Goal: Communication & Community: Answer question/provide support

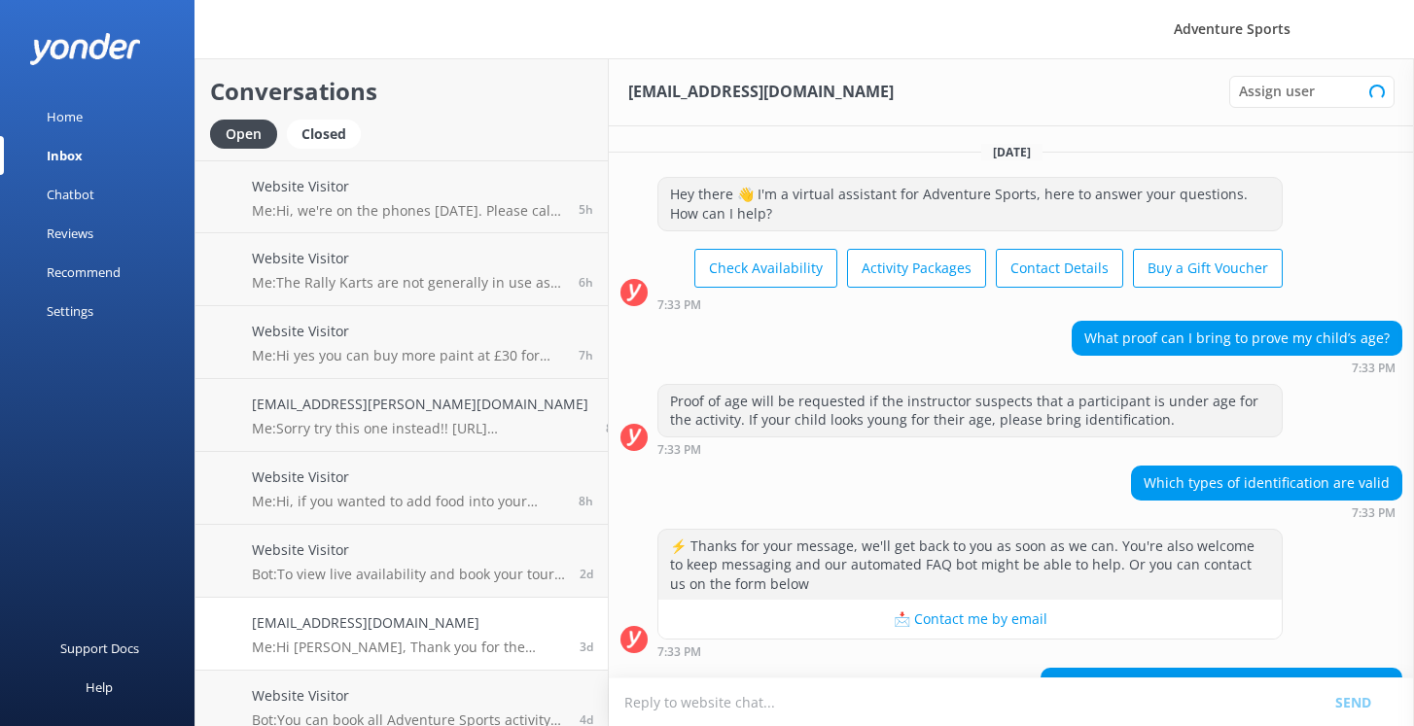
scroll to position [369, 0]
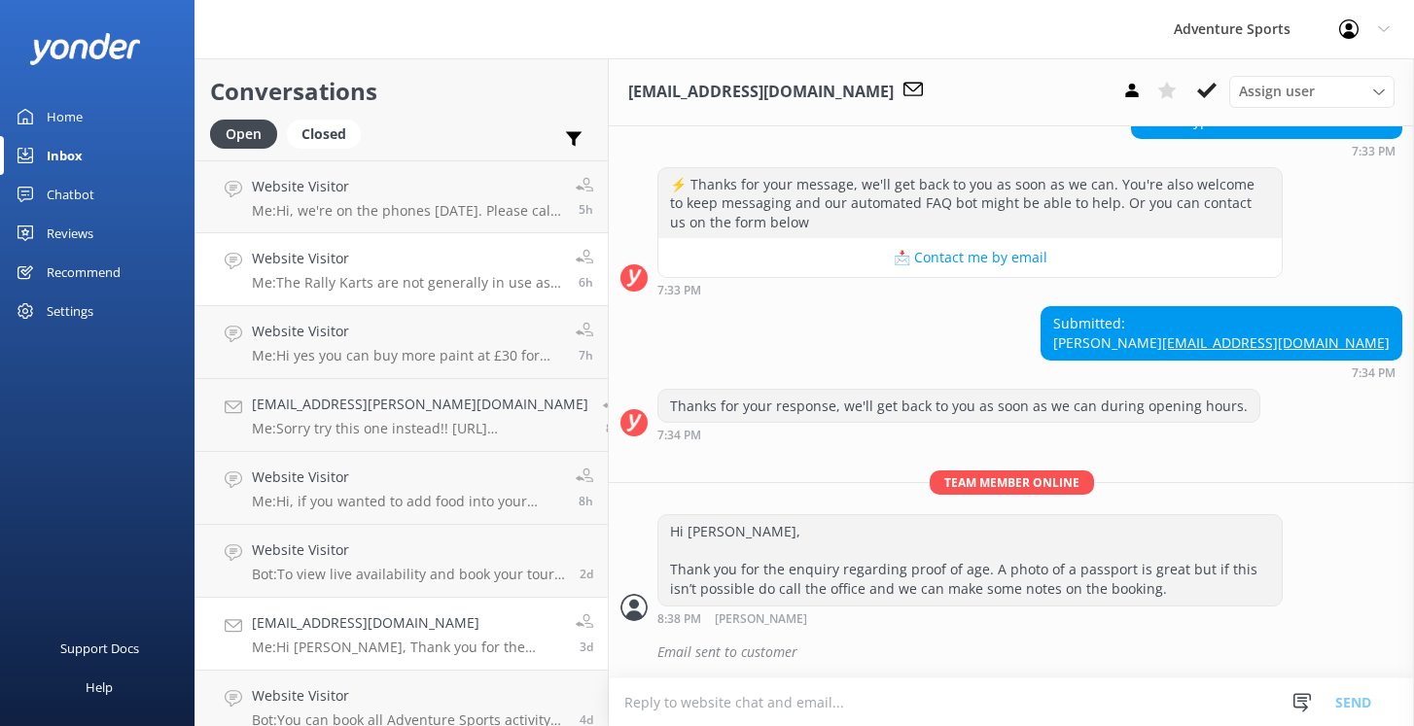
click at [446, 287] on p "Me: The Rally Karts are not generally in use as winter approaches as they need …" at bounding box center [406, 283] width 309 height 18
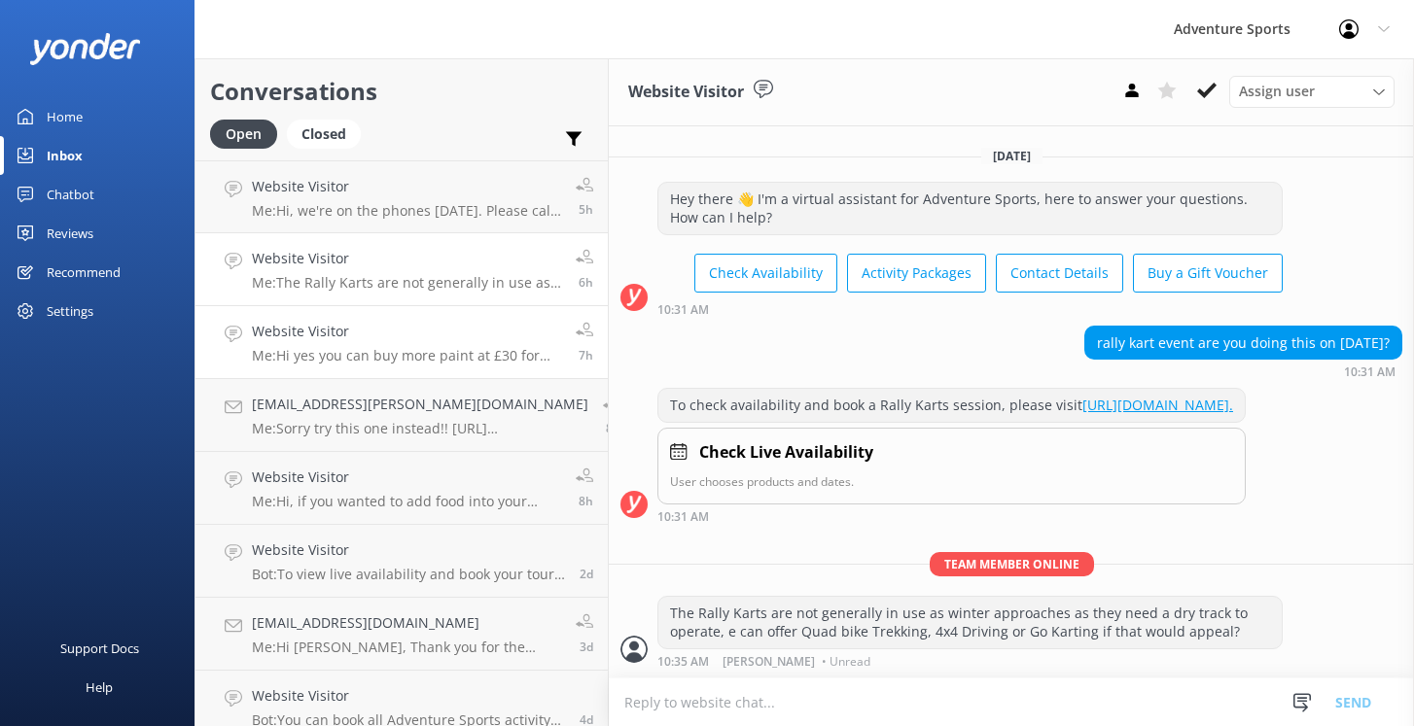
scroll to position [9, 0]
click at [435, 347] on p "Me: Hi yes you can buy more paint at £30 for 1000 paint balls, our packages are…" at bounding box center [406, 356] width 309 height 18
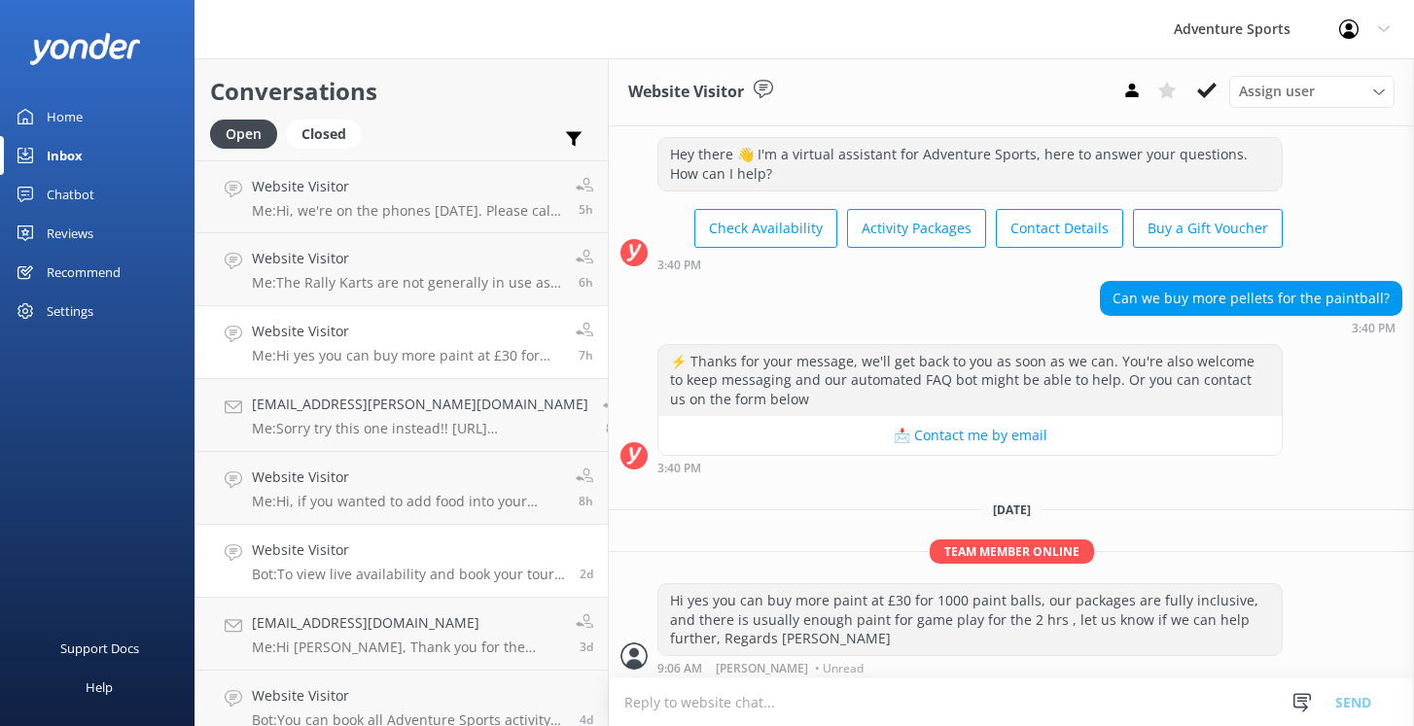
scroll to position [18, 0]
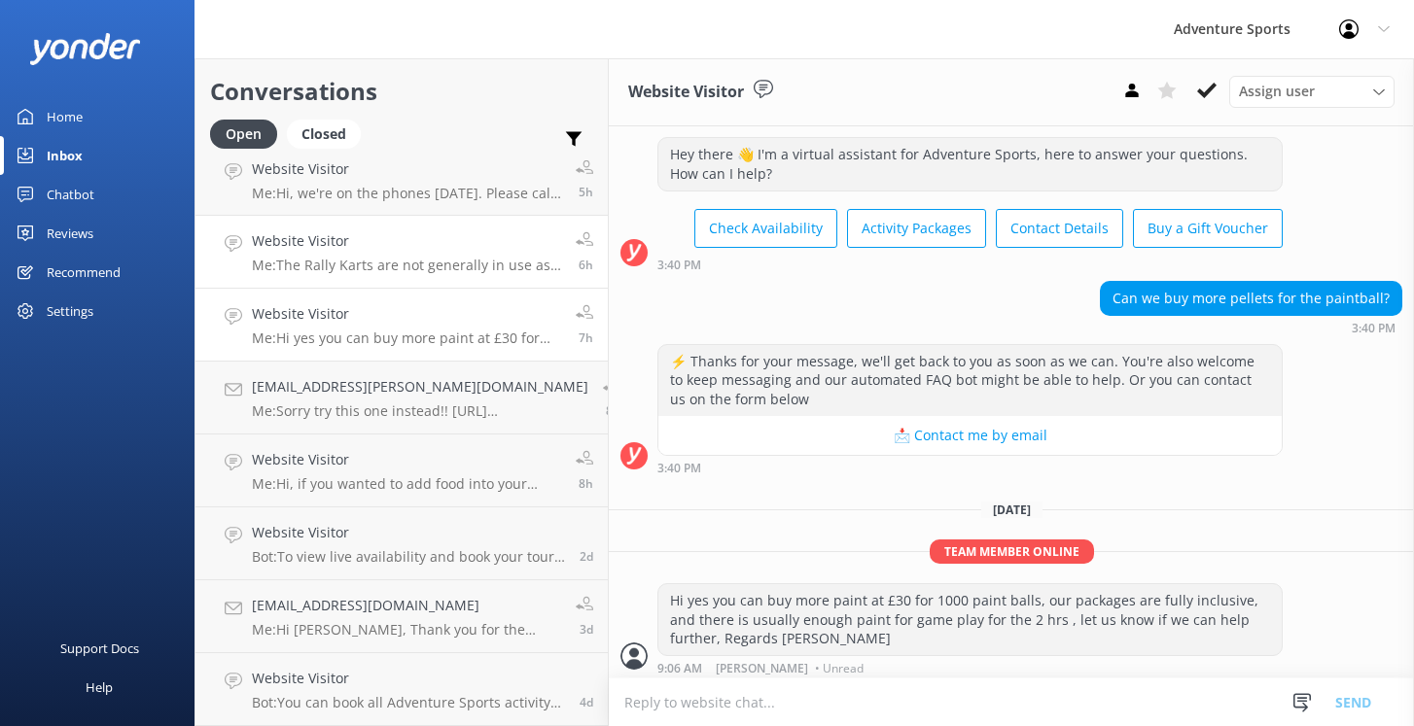
click at [419, 262] on p "Me: The Rally Karts are not generally in use as winter approaches as they need …" at bounding box center [406, 266] width 309 height 18
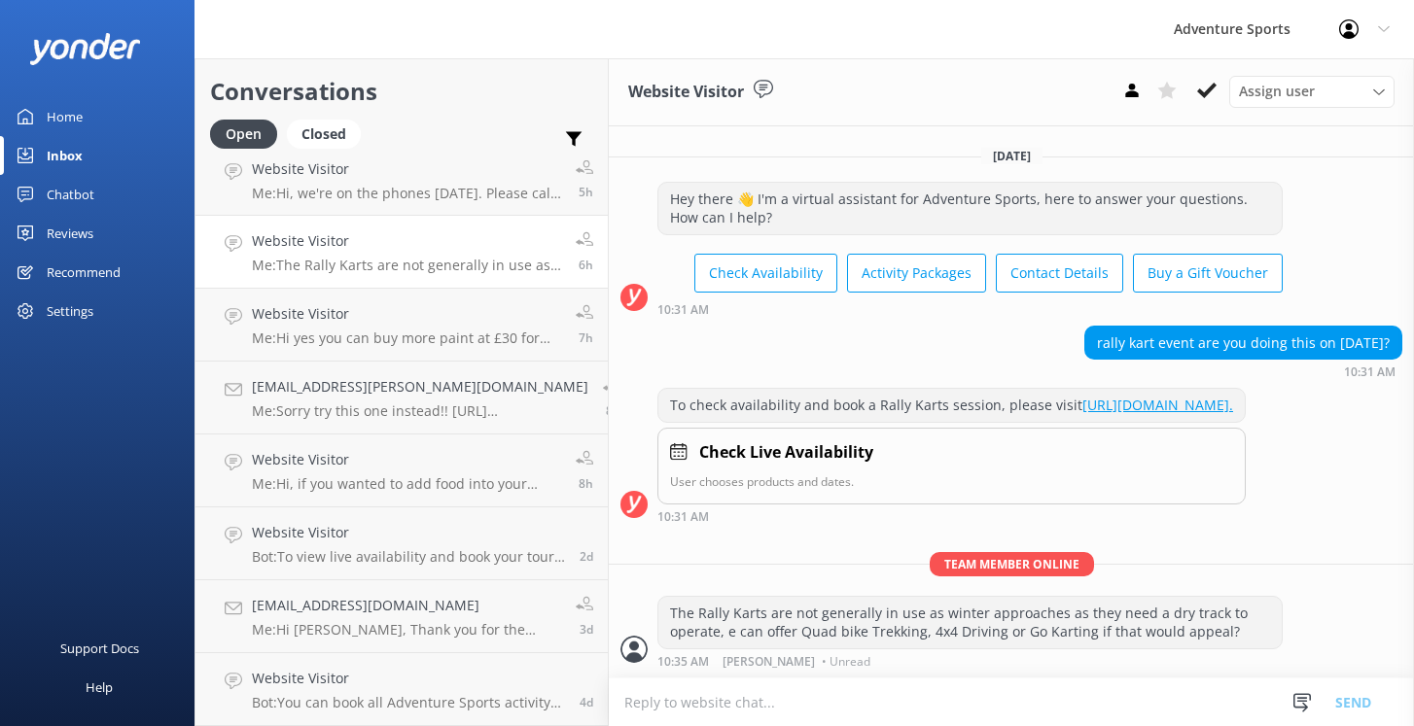
scroll to position [9, 0]
click at [434, 395] on h4 "[EMAIL_ADDRESS][PERSON_NAME][DOMAIN_NAME]" at bounding box center [420, 386] width 336 height 21
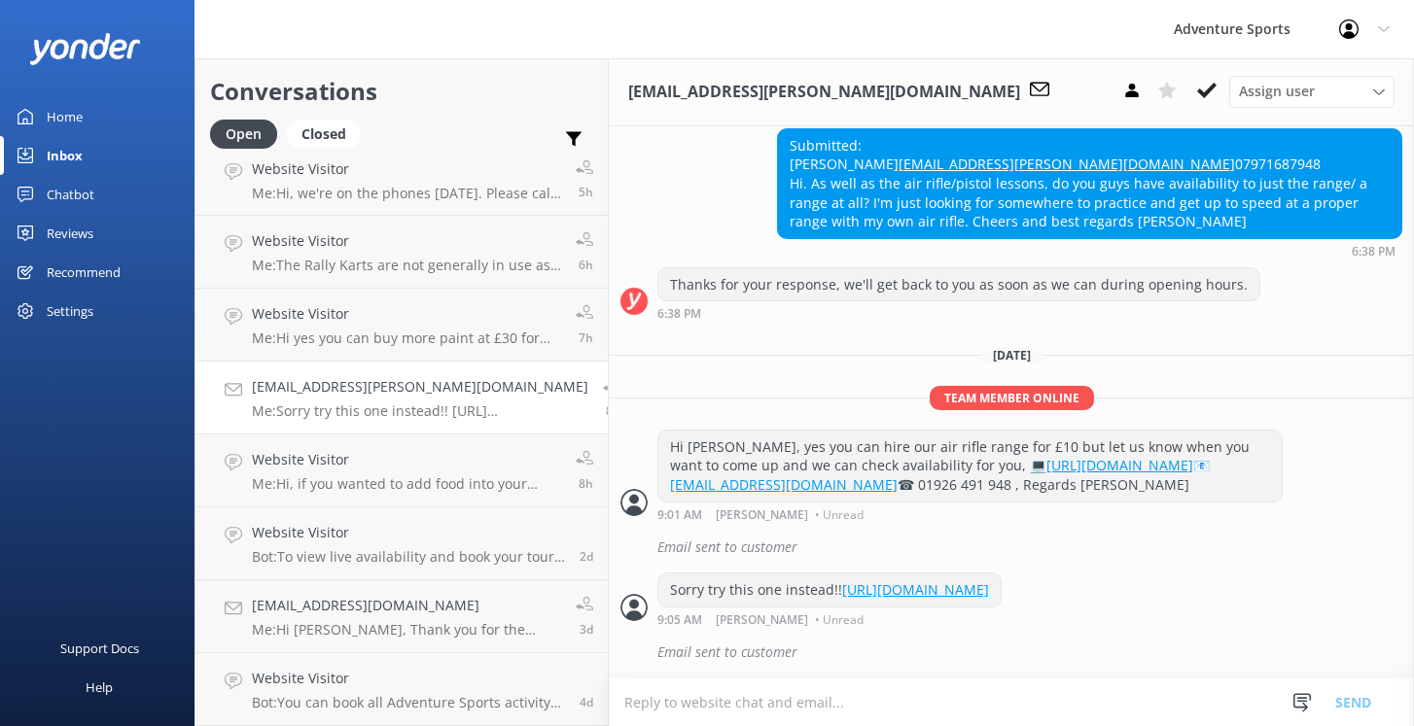
scroll to position [316, 0]
